Goal: Entertainment & Leisure: Consume media (video, audio)

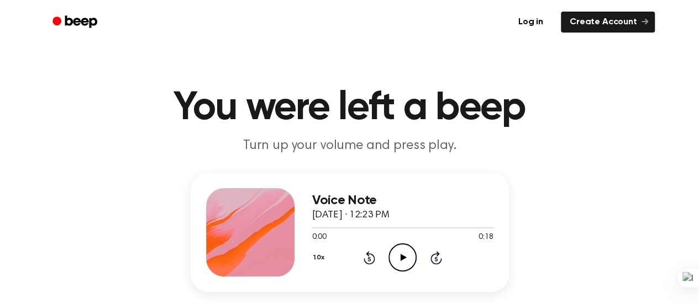
click at [404, 255] on icon "Play Audio" at bounding box center [402, 258] width 28 height 28
click at [399, 263] on icon "Play Audio" at bounding box center [402, 258] width 28 height 28
click at [404, 256] on icon "Play Audio" at bounding box center [402, 258] width 28 height 28
click at [402, 260] on icon at bounding box center [403, 257] width 6 height 7
click at [399, 257] on icon "Play Audio" at bounding box center [402, 258] width 28 height 28
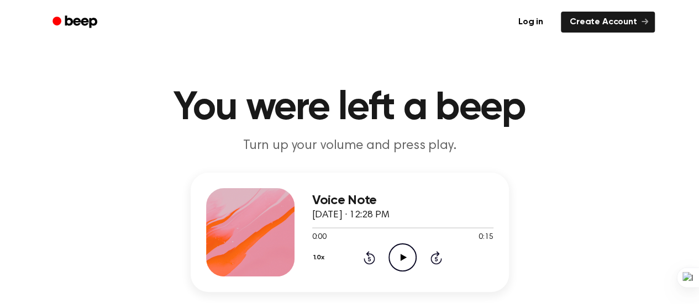
click at [399, 254] on icon "Play Audio" at bounding box center [402, 258] width 28 height 28
click at [404, 255] on icon "Play Audio" at bounding box center [402, 258] width 28 height 28
click at [400, 262] on icon "Play Audio" at bounding box center [402, 258] width 28 height 28
click at [403, 260] on icon "Play Audio" at bounding box center [402, 258] width 28 height 28
click at [404, 256] on icon "Play Audio" at bounding box center [402, 258] width 28 height 28
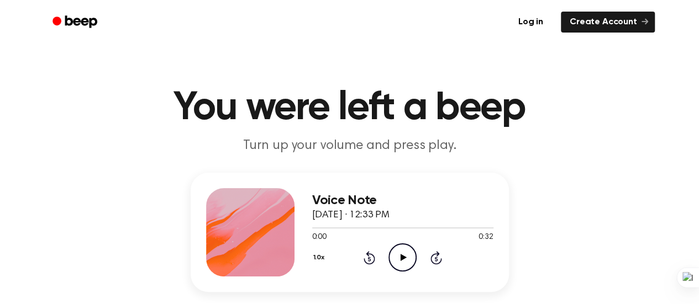
click at [403, 248] on icon "Play Audio" at bounding box center [402, 258] width 28 height 28
click at [400, 252] on icon "Play Audio" at bounding box center [402, 258] width 28 height 28
click at [399, 260] on icon "Play Audio" at bounding box center [402, 258] width 28 height 28
click at [404, 257] on icon at bounding box center [403, 257] width 6 height 7
click at [403, 255] on icon "Play Audio" at bounding box center [402, 258] width 28 height 28
